Goal: Information Seeking & Learning: Learn about a topic

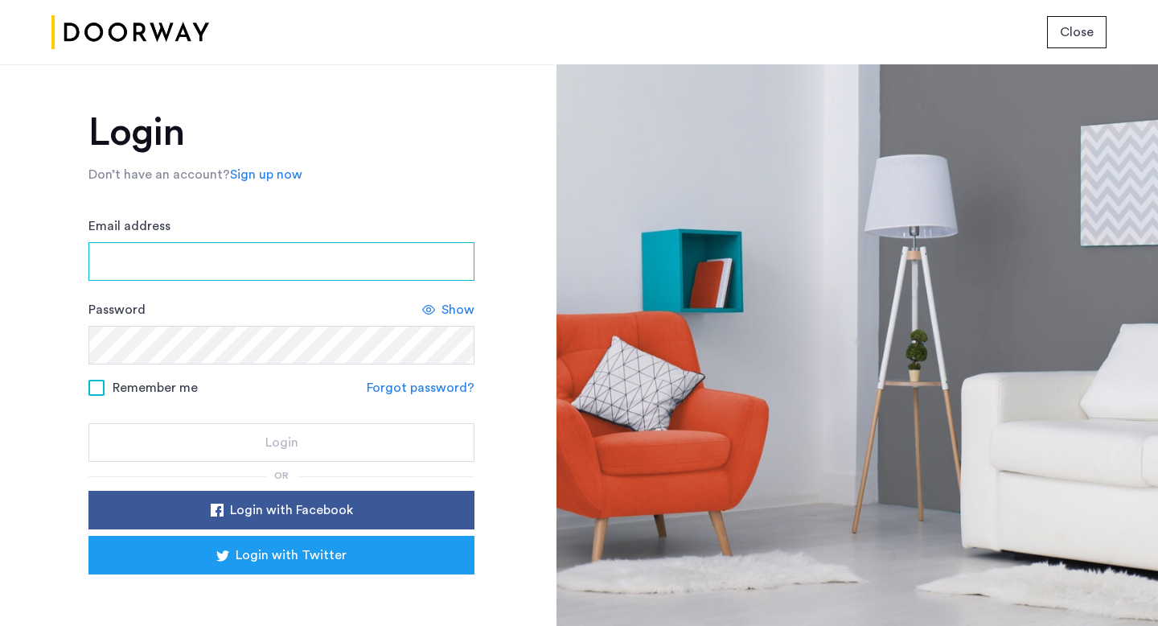
click at [300, 255] on input "Email address" at bounding box center [281, 261] width 386 height 39
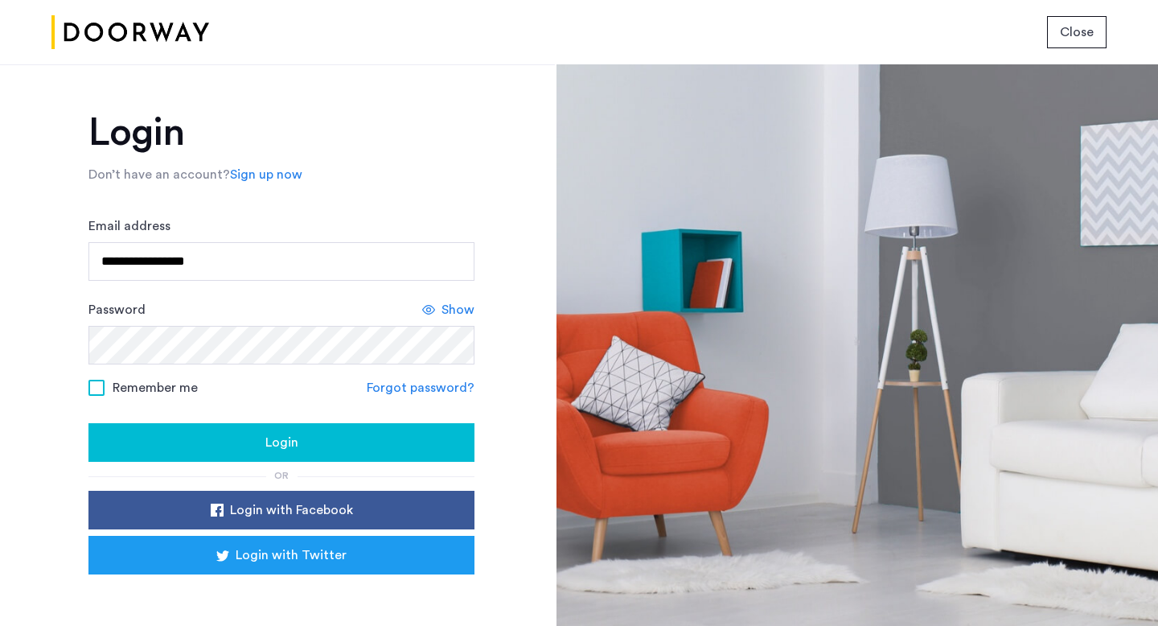
type input "**********"
click at [332, 444] on div "Login" at bounding box center [281, 442] width 360 height 19
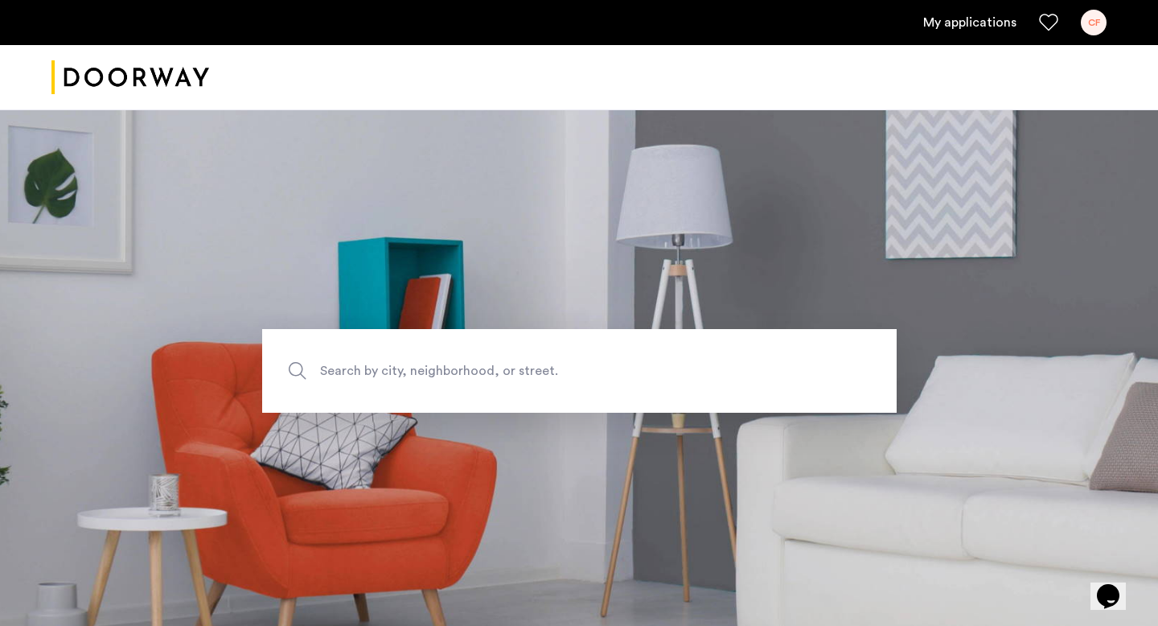
click at [988, 18] on link "My applications" at bounding box center [969, 22] width 93 height 19
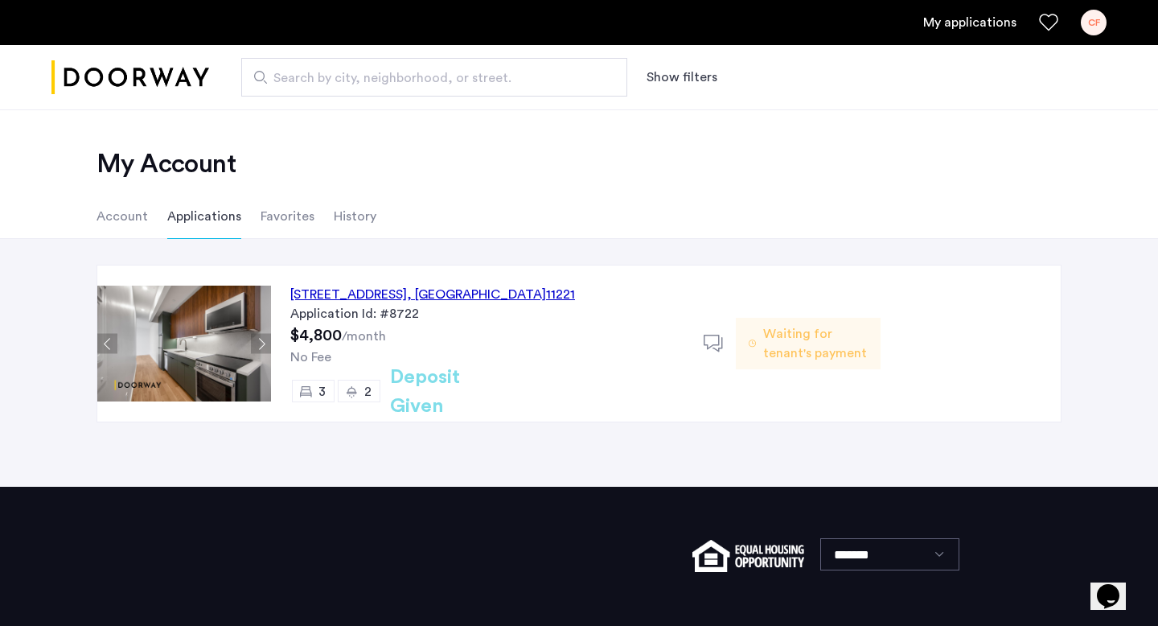
click at [455, 299] on div "972 Bushwick Avenue, Unit 7C, Brooklyn , NY 11221" at bounding box center [432, 294] width 285 height 19
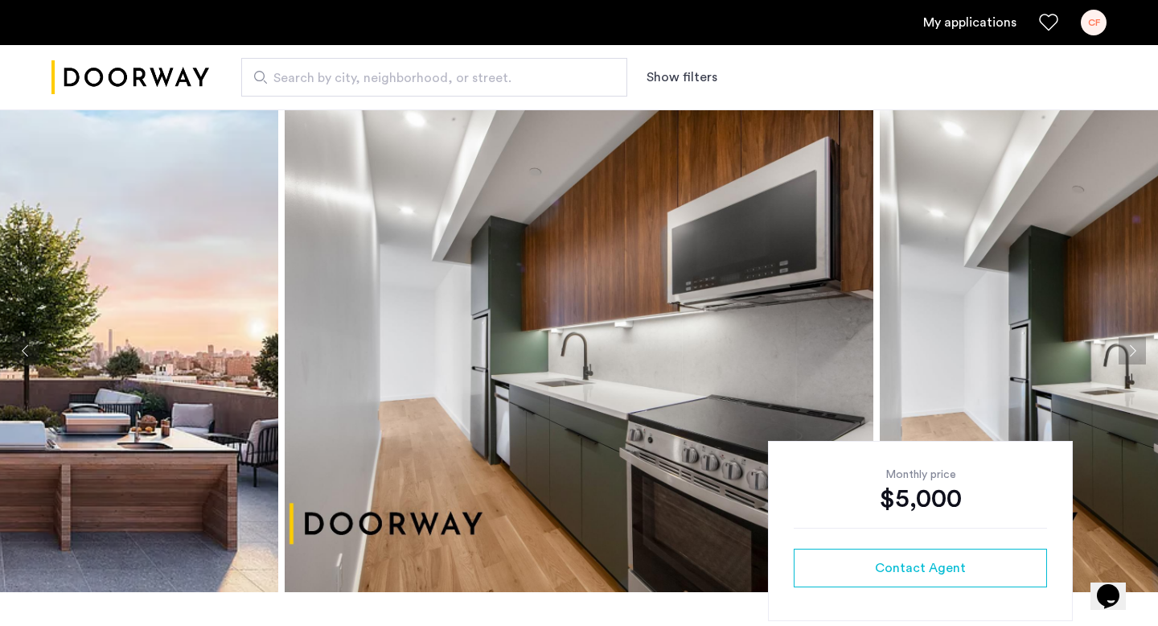
click at [544, 348] on img at bounding box center [579, 350] width 589 height 482
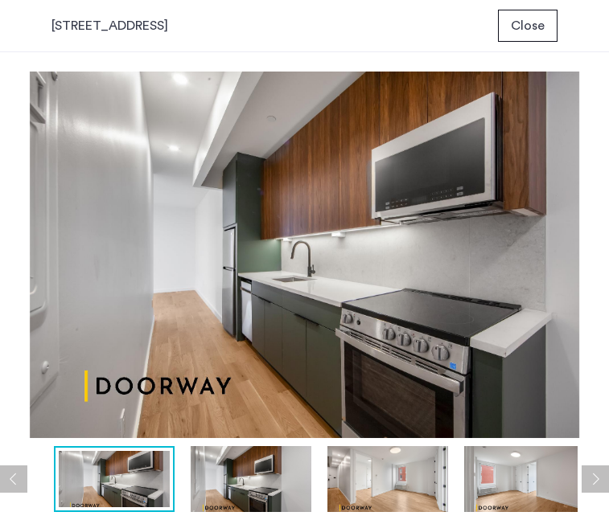
click at [246, 479] on img at bounding box center [251, 479] width 121 height 66
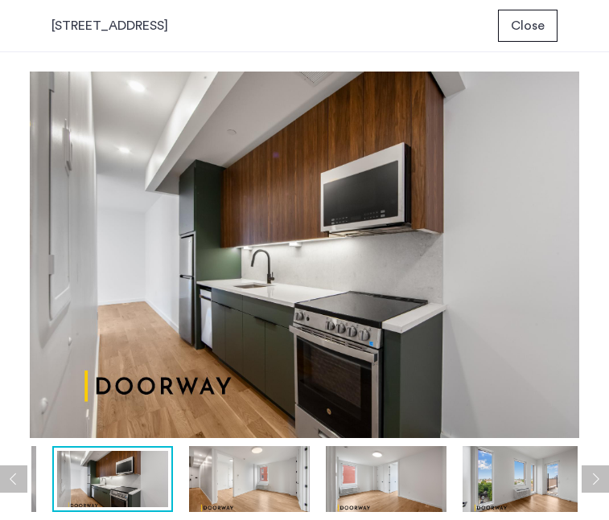
click at [375, 482] on img at bounding box center [386, 479] width 121 height 66
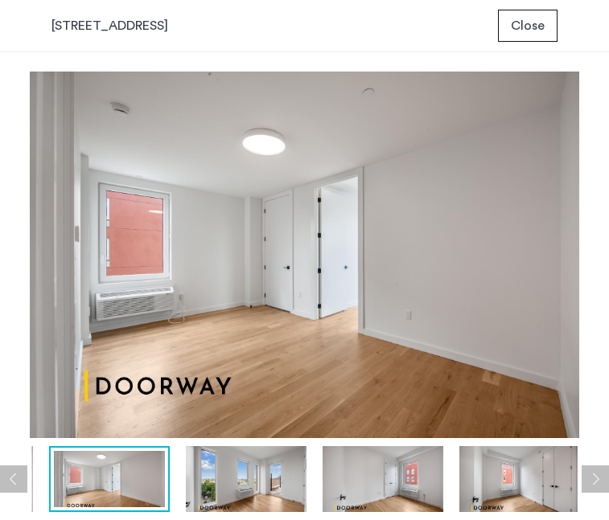
click at [18, 486] on button "Previous apartment" at bounding box center [13, 479] width 27 height 27
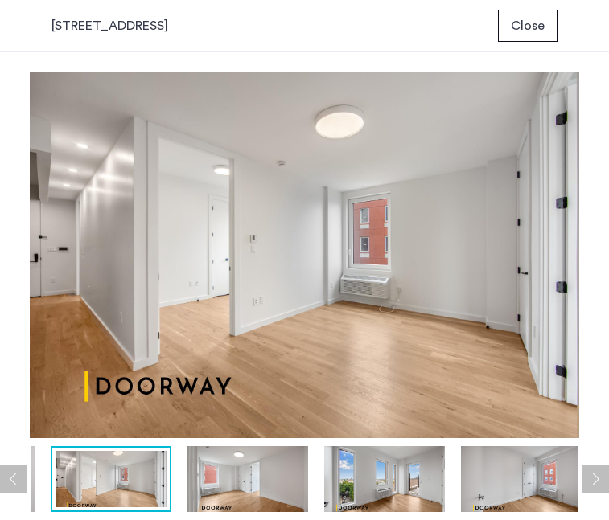
click at [246, 479] on img at bounding box center [247, 479] width 121 height 66
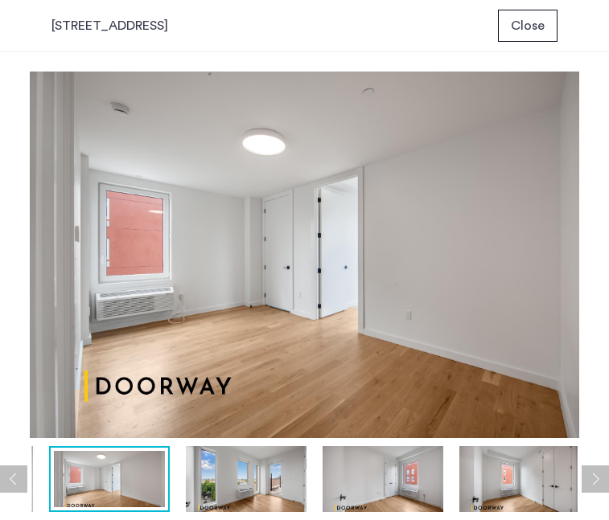
click at [290, 486] on img at bounding box center [246, 479] width 121 height 66
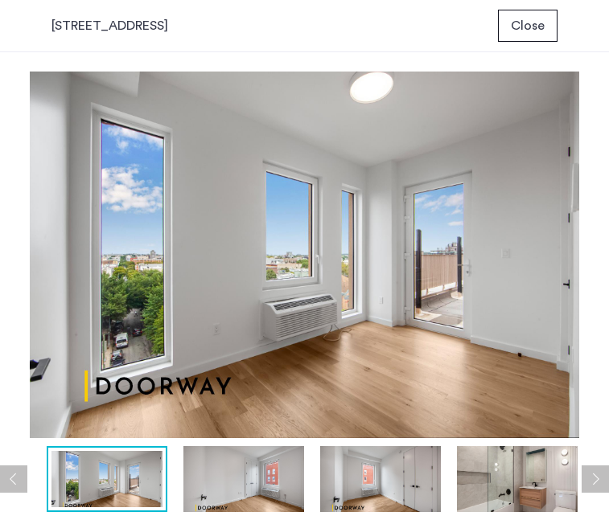
click at [265, 483] on img at bounding box center [243, 479] width 121 height 66
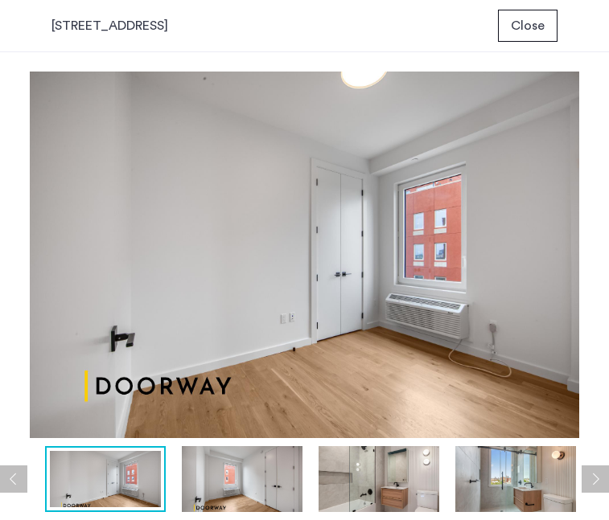
click at [240, 491] on img at bounding box center [242, 479] width 121 height 66
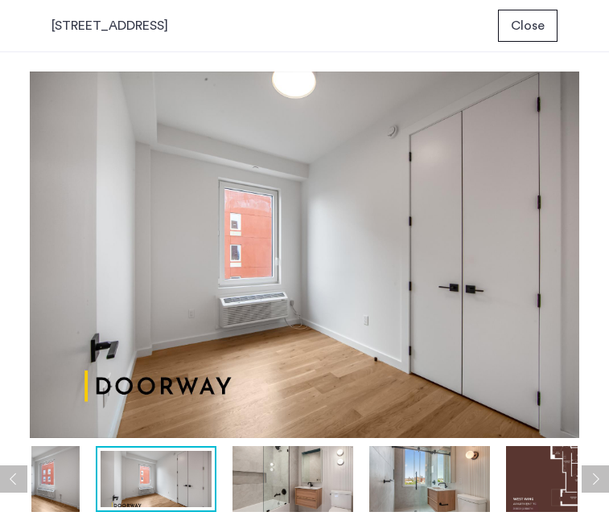
drag, startPoint x: 96, startPoint y: 473, endPoint x: 146, endPoint y: 485, distance: 51.3
click at [146, 485] on img at bounding box center [156, 479] width 111 height 56
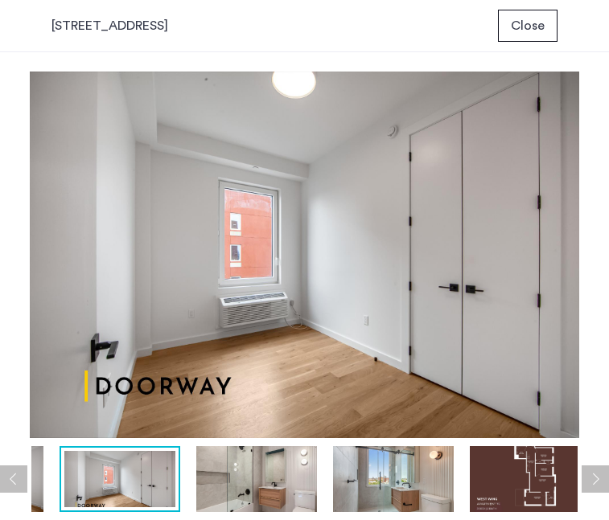
drag, startPoint x: 115, startPoint y: 483, endPoint x: 131, endPoint y: 456, distance: 31.7
click at [131, 456] on img at bounding box center [119, 479] width 111 height 56
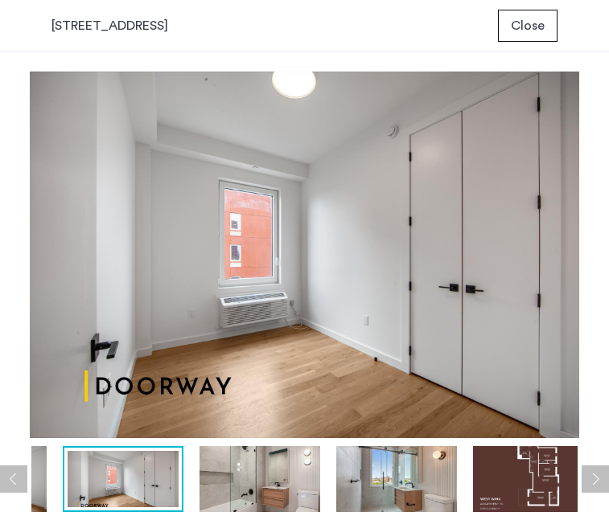
drag, startPoint x: 111, startPoint y: 470, endPoint x: 144, endPoint y: 515, distance: 55.8
click at [144, 515] on div "prev next prev next" at bounding box center [304, 286] width 609 height 468
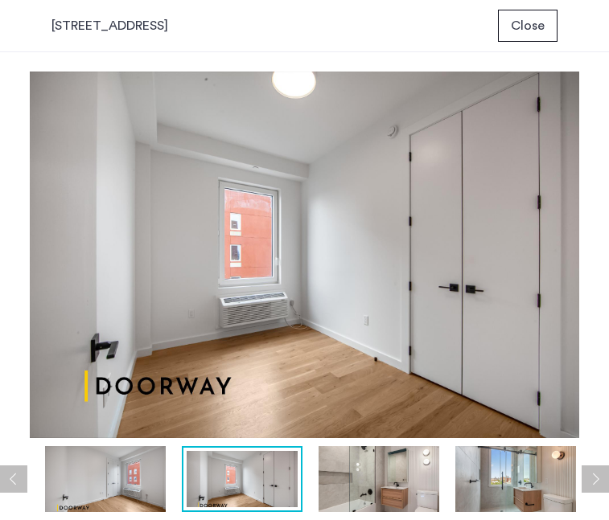
click at [392, 468] on img at bounding box center [378, 479] width 121 height 66
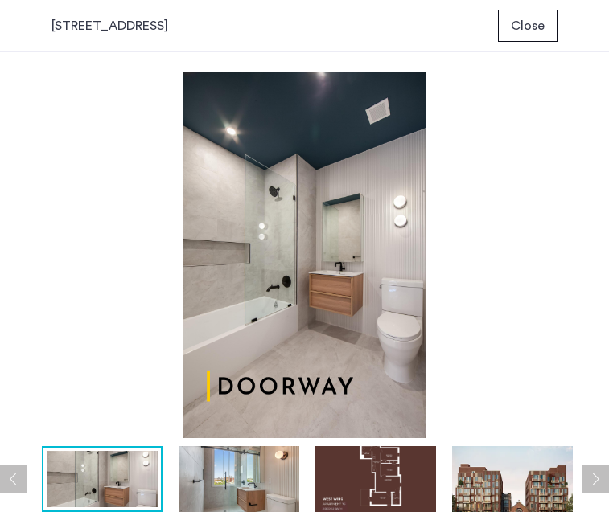
click at [240, 490] on img at bounding box center [238, 479] width 121 height 66
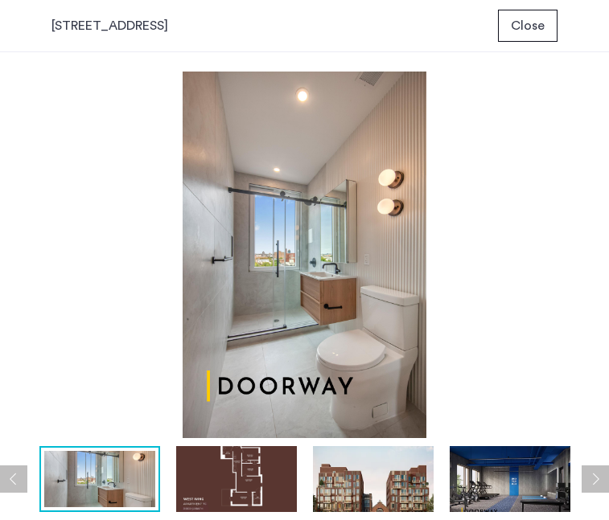
click at [232, 498] on img at bounding box center [236, 479] width 121 height 66
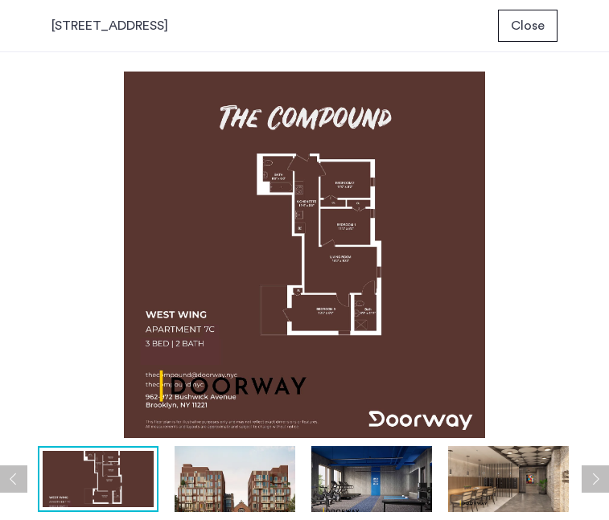
click at [356, 479] on img at bounding box center [371, 479] width 121 height 66
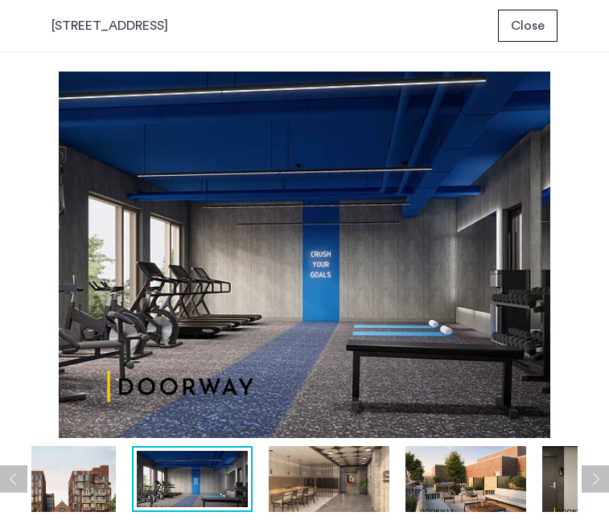
drag, startPoint x: 102, startPoint y: 484, endPoint x: 197, endPoint y: 439, distance: 105.0
click at [198, 439] on div "prev next prev next" at bounding box center [304, 286] width 609 height 468
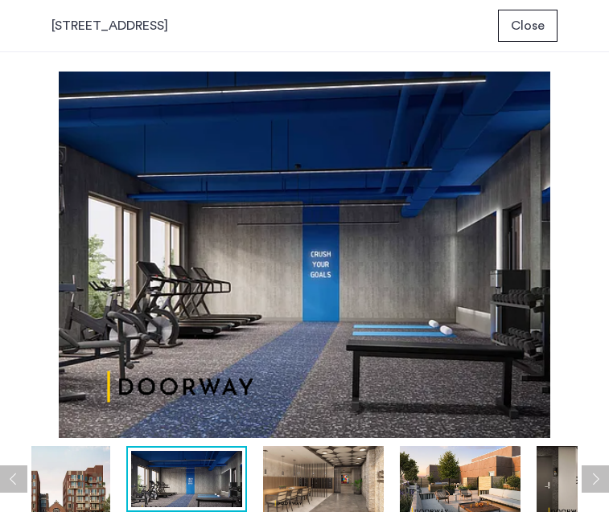
drag, startPoint x: 202, startPoint y: 464, endPoint x: 157, endPoint y: 310, distance: 160.8
click at [157, 310] on div "prev next prev next" at bounding box center [304, 286] width 609 height 468
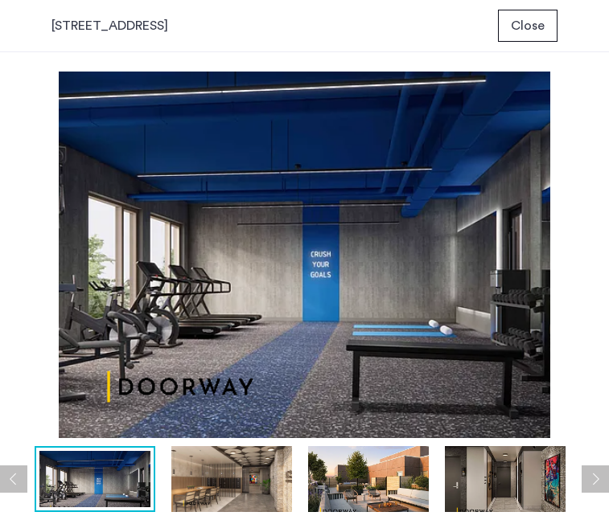
click at [216, 461] on img at bounding box center [231, 479] width 121 height 66
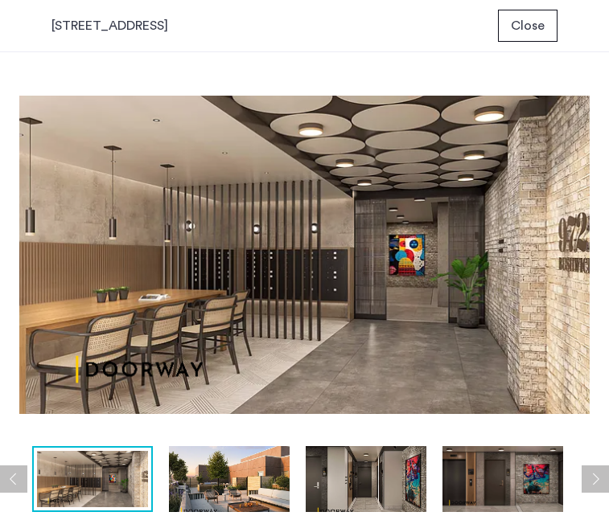
click at [224, 495] on img at bounding box center [229, 479] width 121 height 66
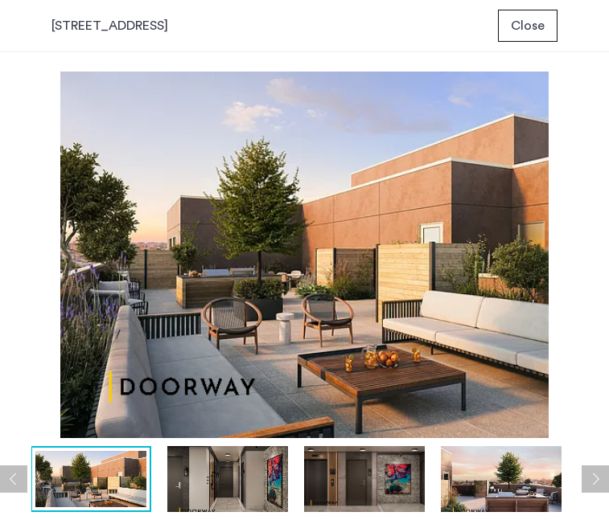
click at [228, 449] on img at bounding box center [227, 479] width 121 height 66
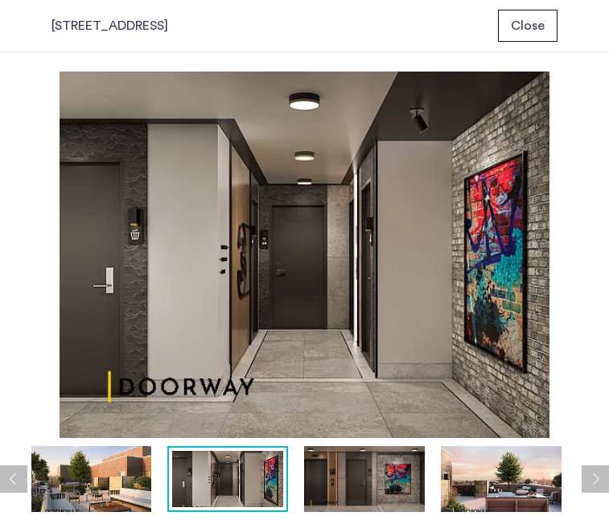
click at [336, 480] on img at bounding box center [364, 479] width 121 height 66
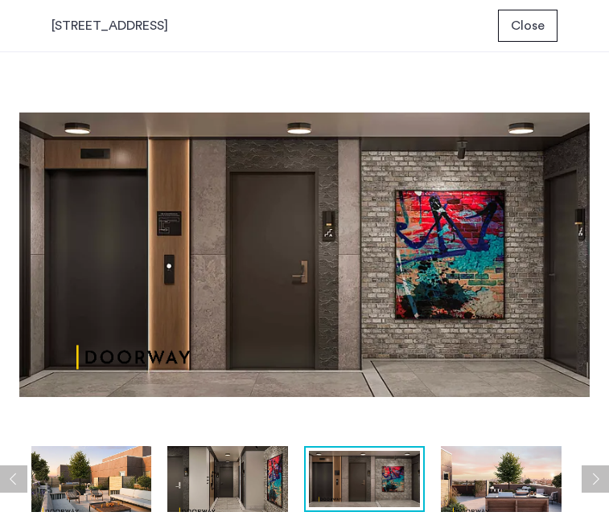
click at [467, 461] on img at bounding box center [501, 479] width 121 height 66
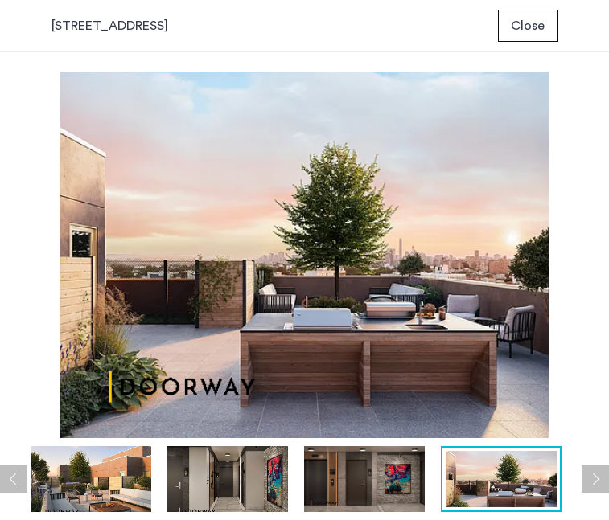
click at [601, 476] on button "Next apartment" at bounding box center [594, 479] width 27 height 27
